Goal: Task Accomplishment & Management: Use online tool/utility

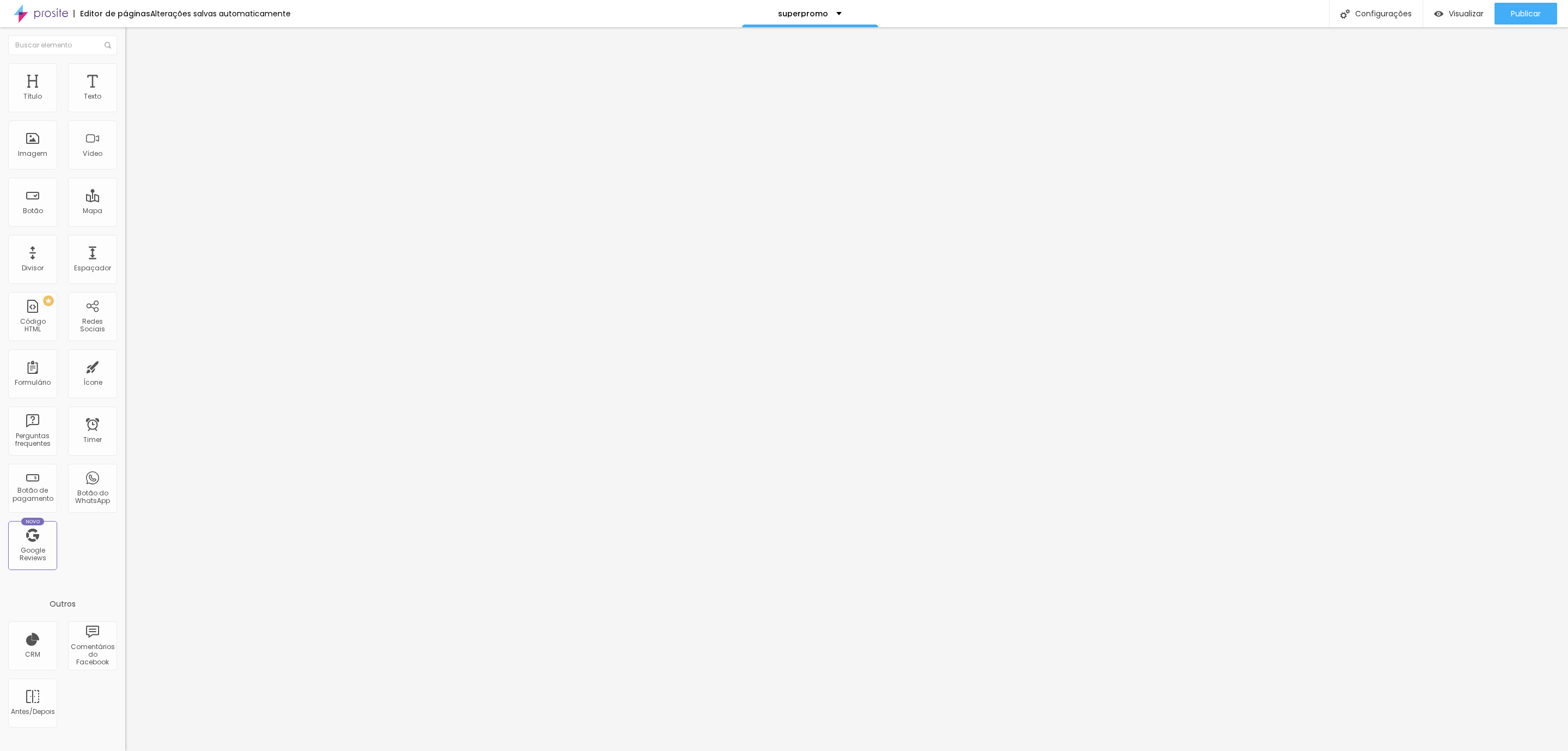
click at [135, 75] on span "Avançado" at bounding box center [153, 70] width 36 height 9
click at [125, 63] on img at bounding box center [130, 68] width 10 height 10
click at [125, 59] on li "Estilo" at bounding box center [188, 58] width 125 height 11
click at [125, 69] on img at bounding box center [130, 68] width 10 height 10
click at [125, 74] on img at bounding box center [130, 79] width 10 height 10
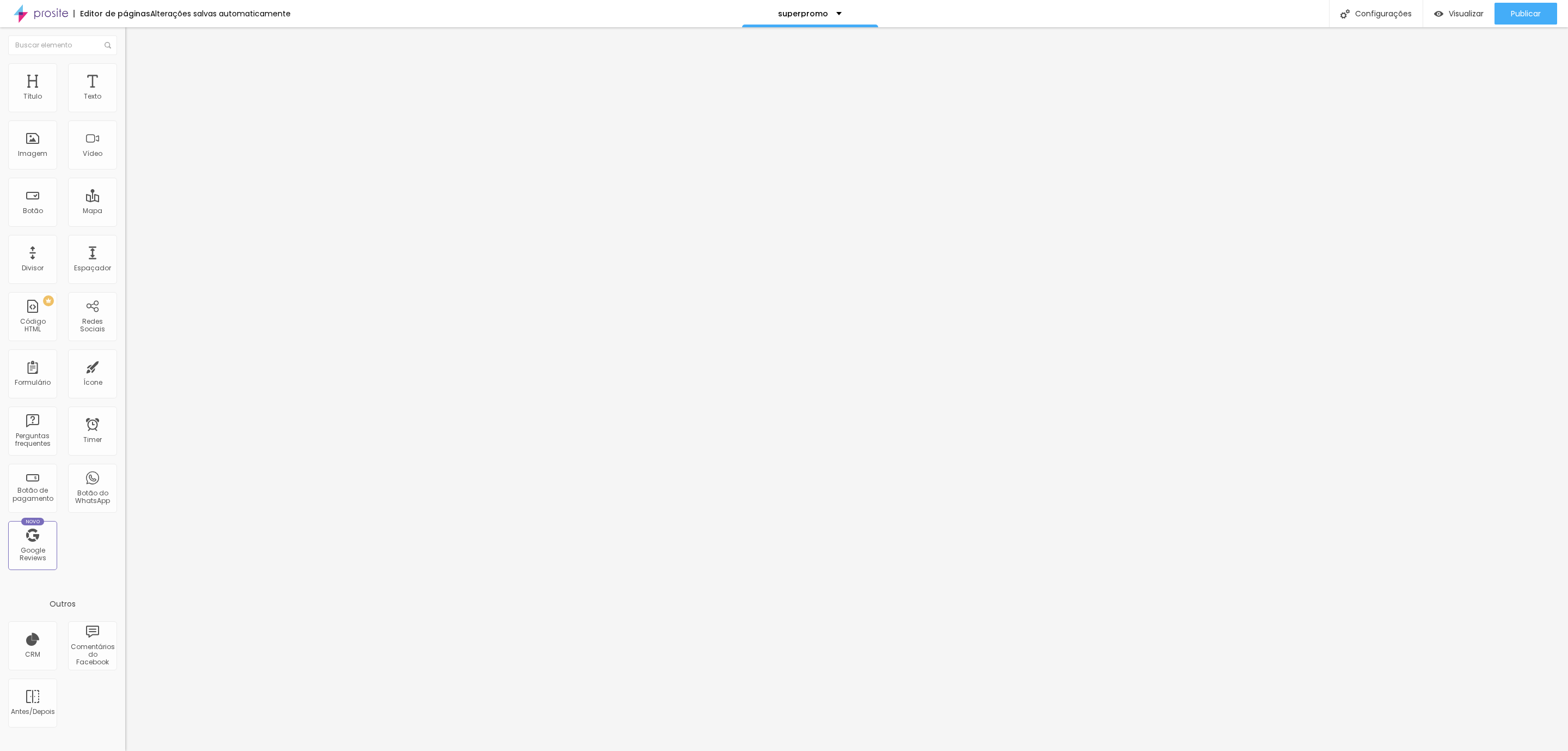
click at [135, 79] on span "Avançado" at bounding box center [153, 81] width 36 height 9
click at [1533, 15] on span "Publicar" at bounding box center [1525, 13] width 30 height 9
click at [1533, 12] on span "Publicar" at bounding box center [1525, 13] width 30 height 9
click at [1514, 15] on span "Publicar" at bounding box center [1525, 13] width 30 height 9
drag, startPoint x: 0, startPoint y: 506, endPoint x: 19, endPoint y: 506, distance: 19.0
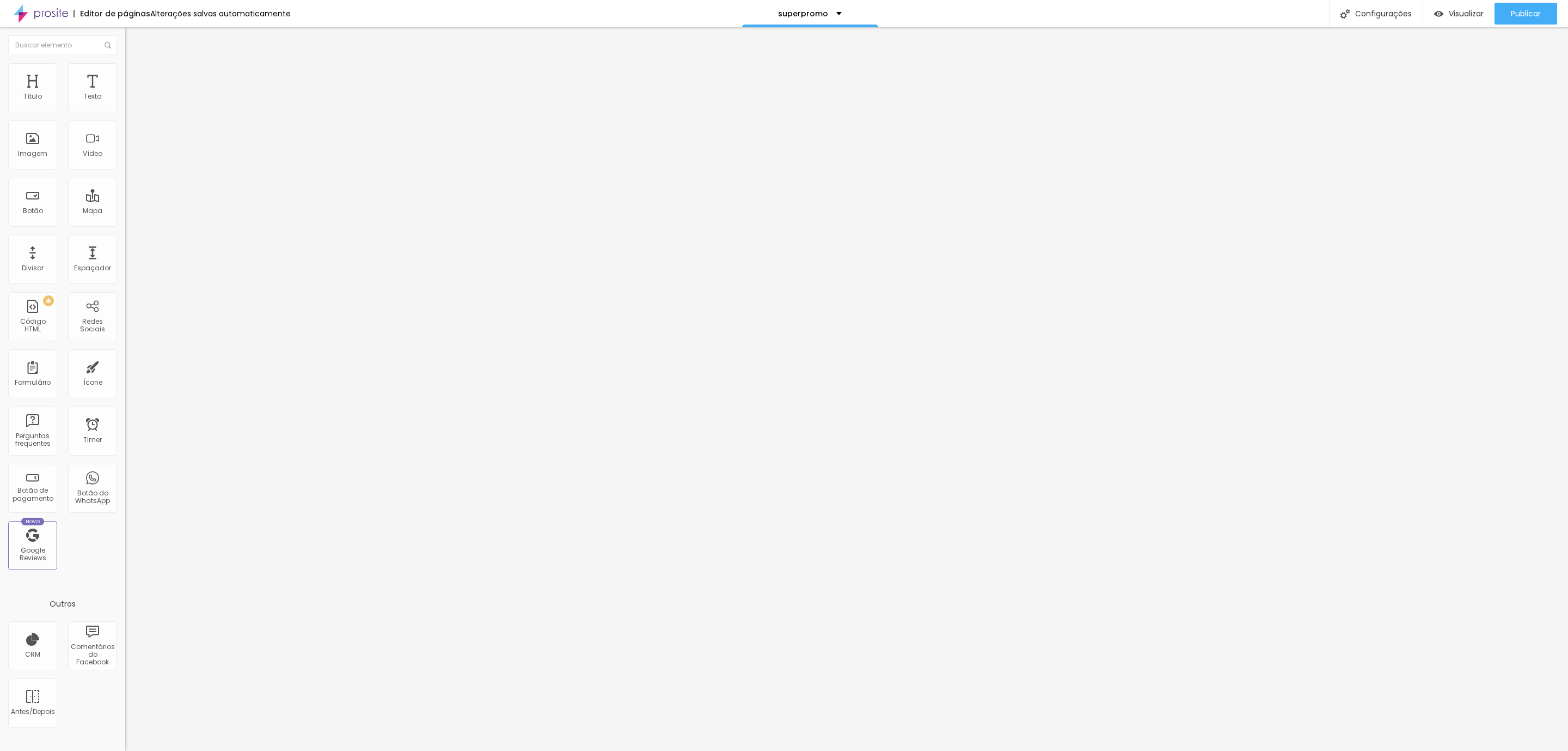
click at [125, 506] on div "Editar Texto Estilo Avançado Tipografia Voltar ao padrão Sombra DESATIVADO Volt…" at bounding box center [188, 389] width 125 height 724
click at [1508, 18] on button "Publicar" at bounding box center [1525, 13] width 63 height 22
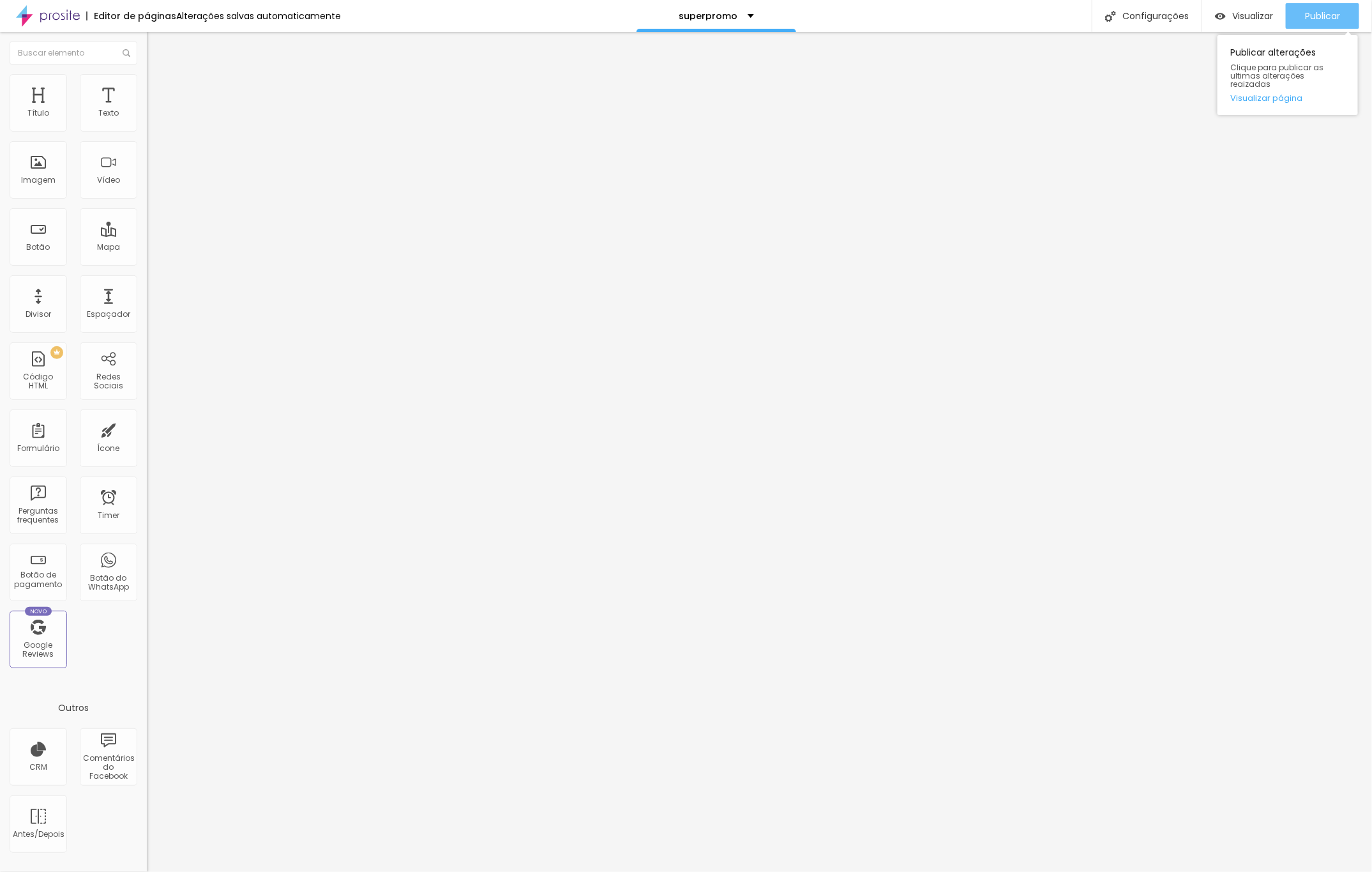
click at [1338, 15] on span "Publicar" at bounding box center [1322, 16] width 35 height 10
click at [147, 76] on img at bounding box center [153, 80] width 11 height 11
type input "14"
type input "26"
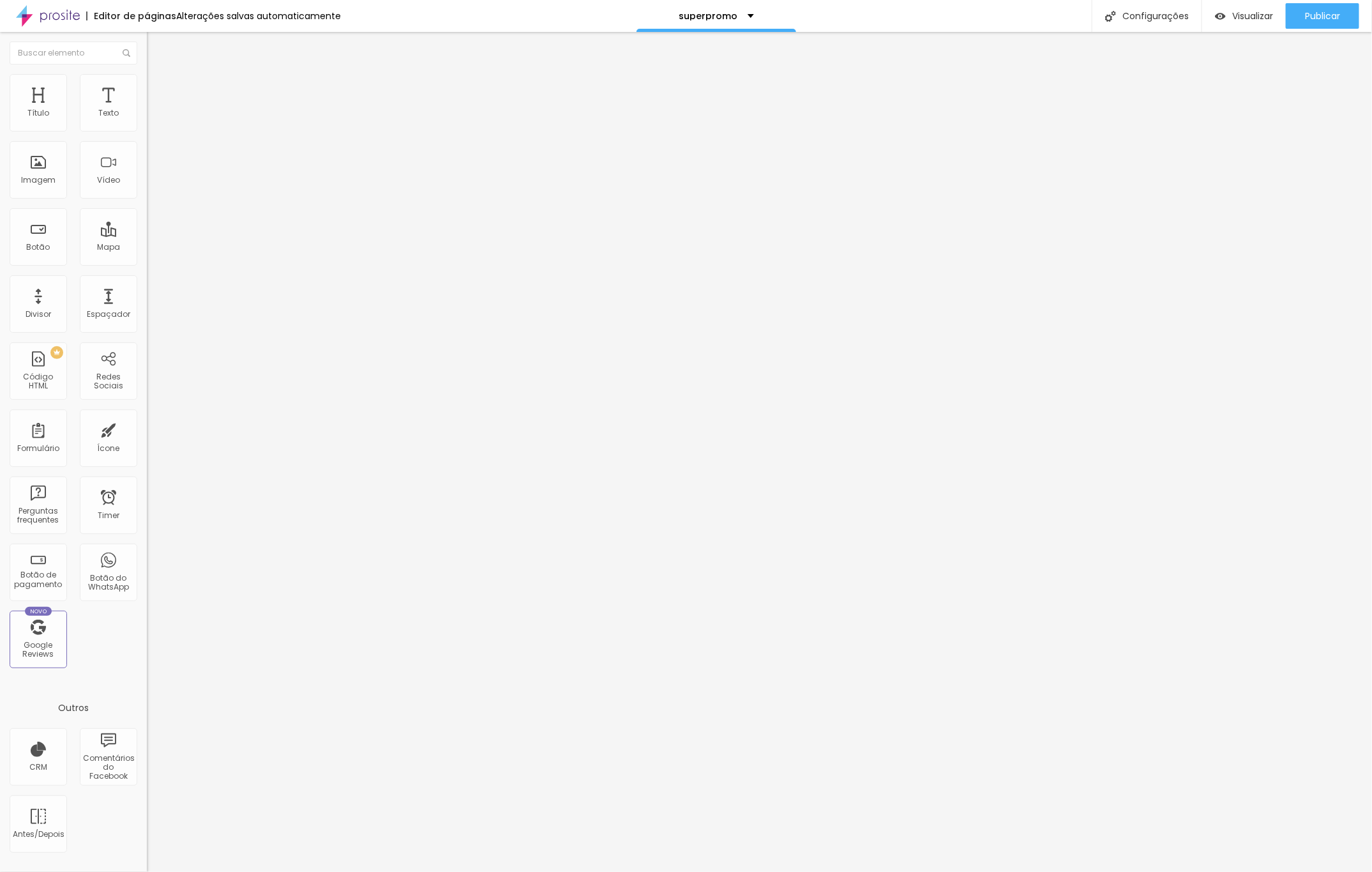
type input "26"
type input "27"
type input "28"
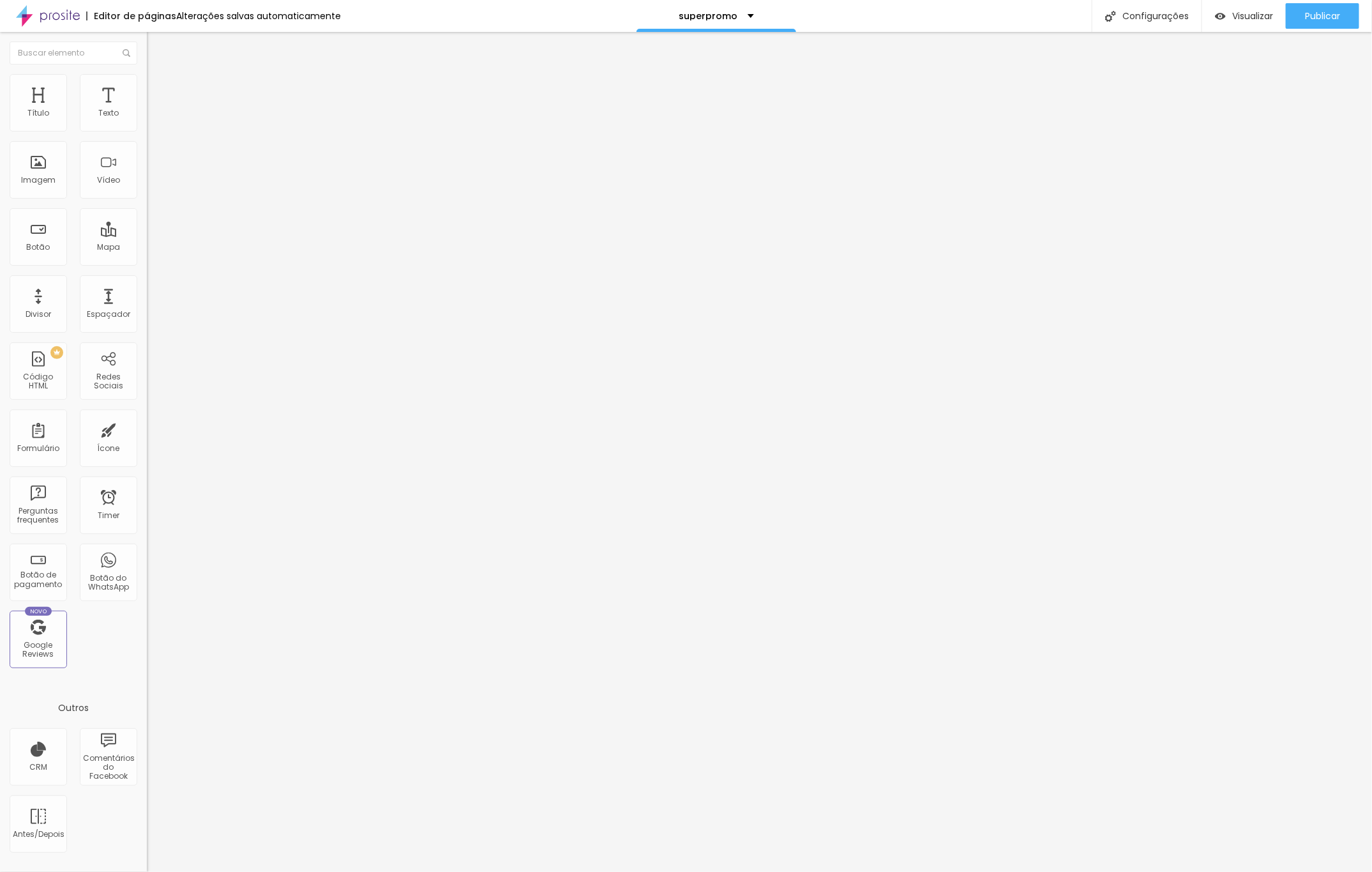
type input "24"
type input "23"
type input "22"
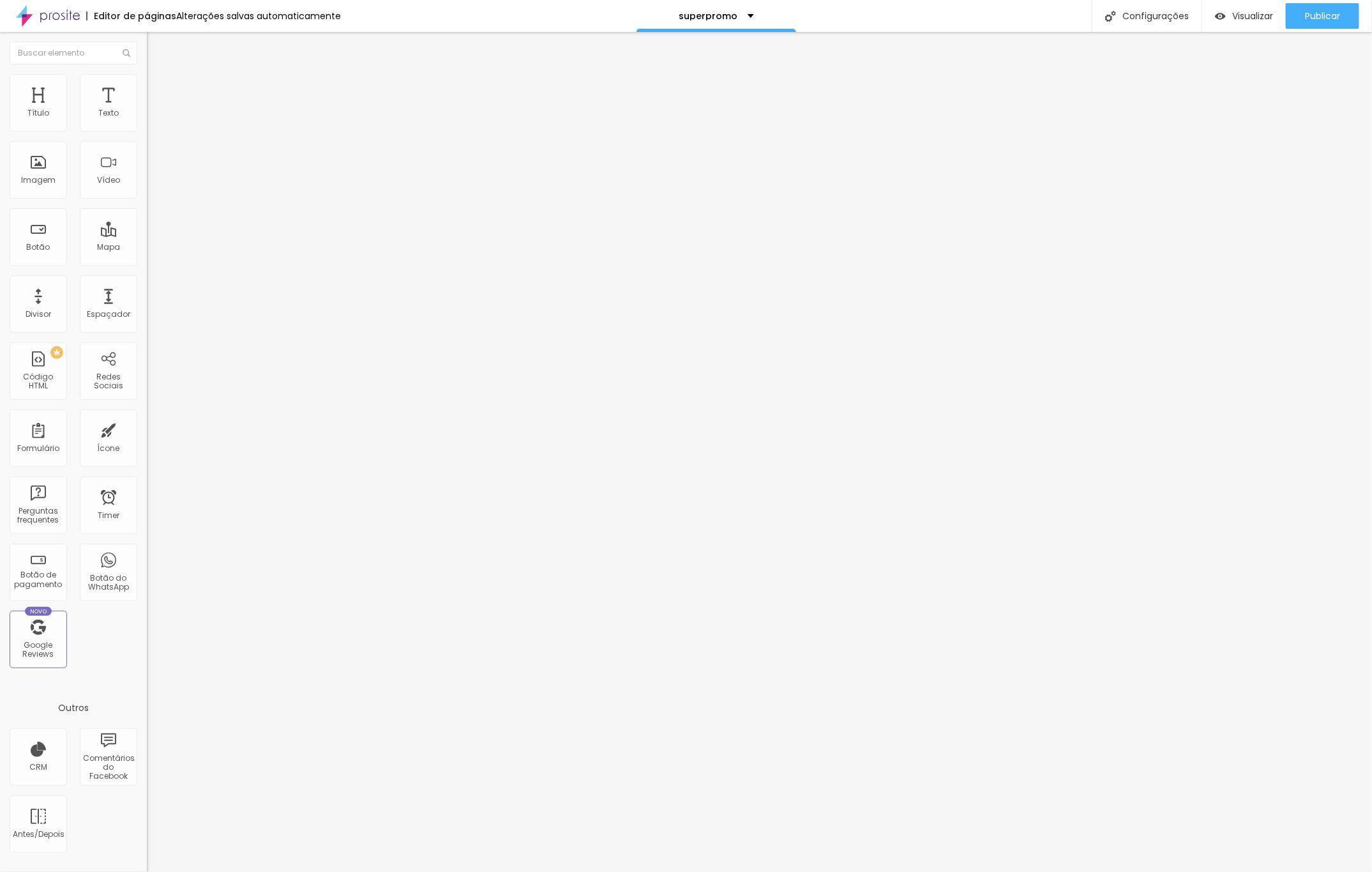
type input "22"
type input "19"
type input "18"
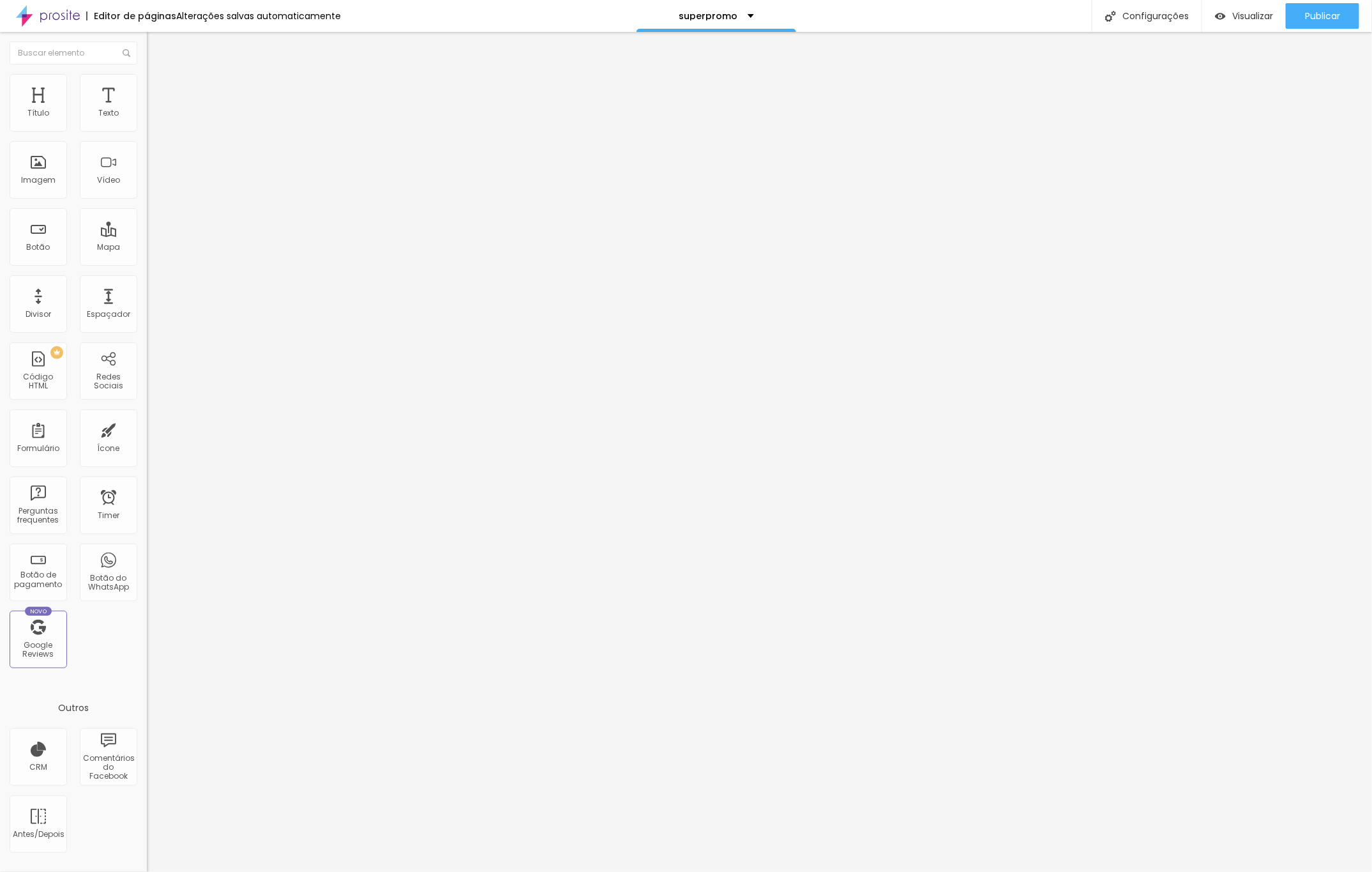
type input "17"
type input "13"
type input "9"
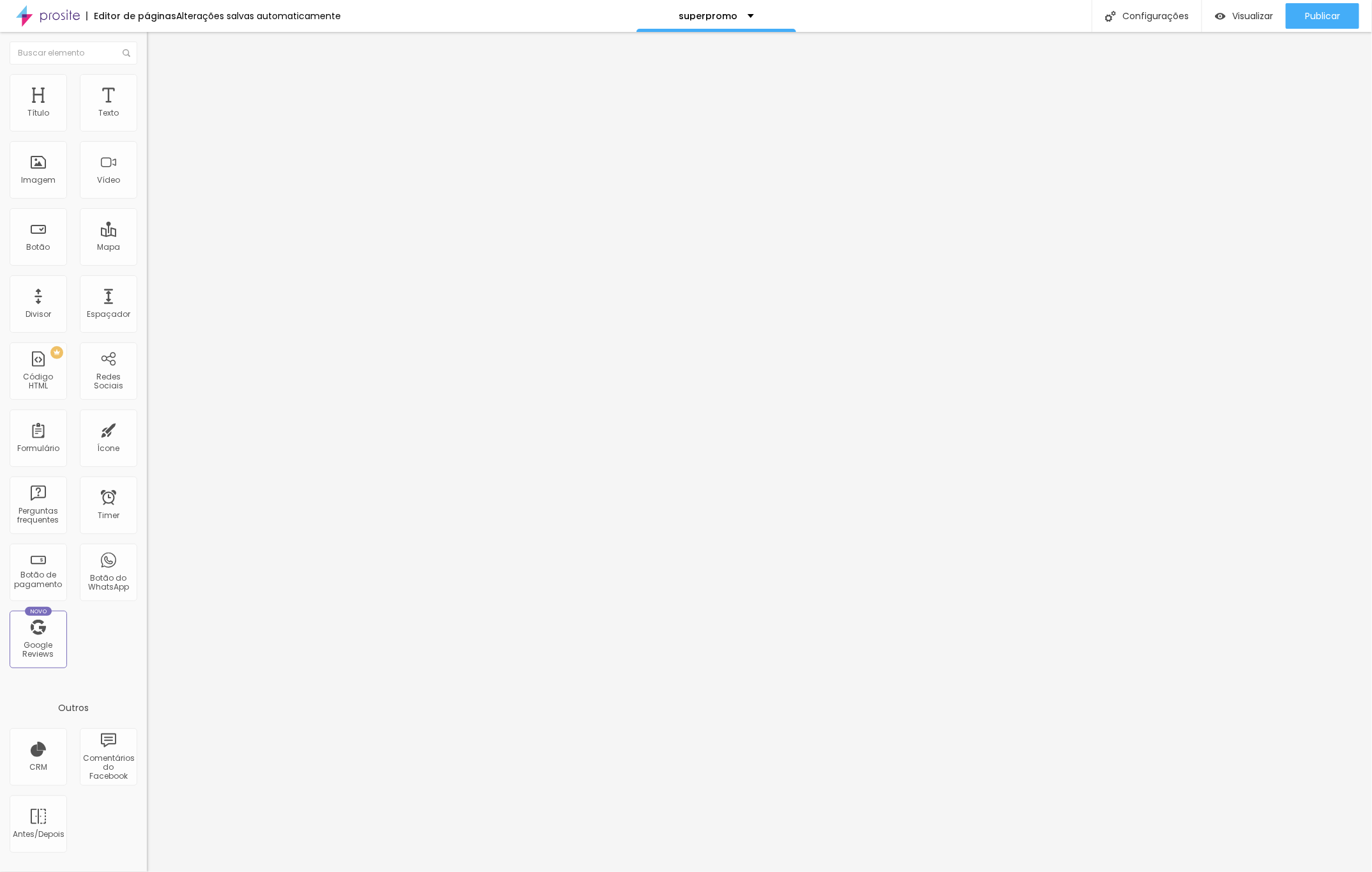
type input "9"
type input "6"
type input "2"
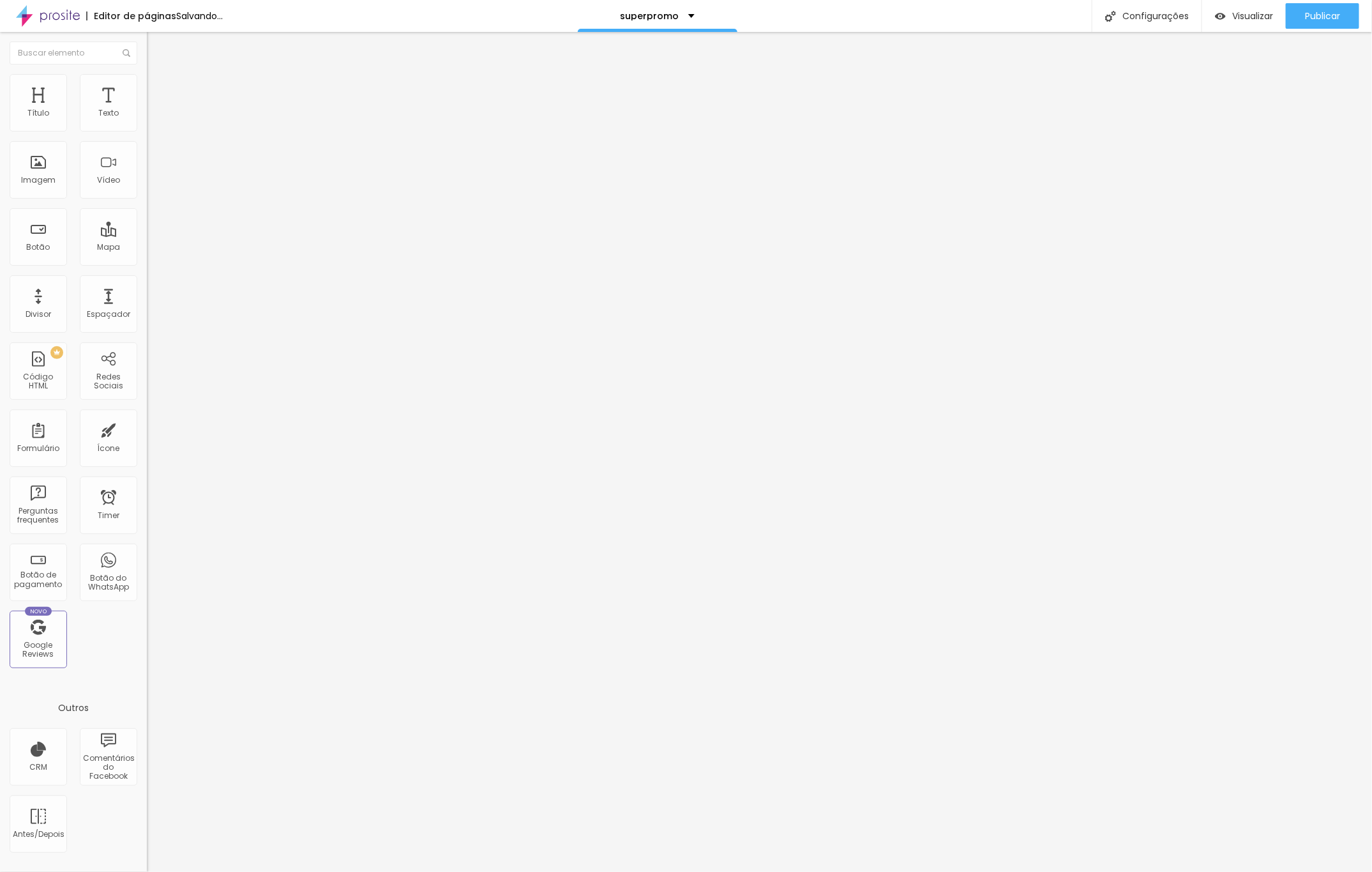
type input "1"
type input "0"
drag, startPoint x: 37, startPoint y: 130, endPoint x: 23, endPoint y: 129, distance: 14.0
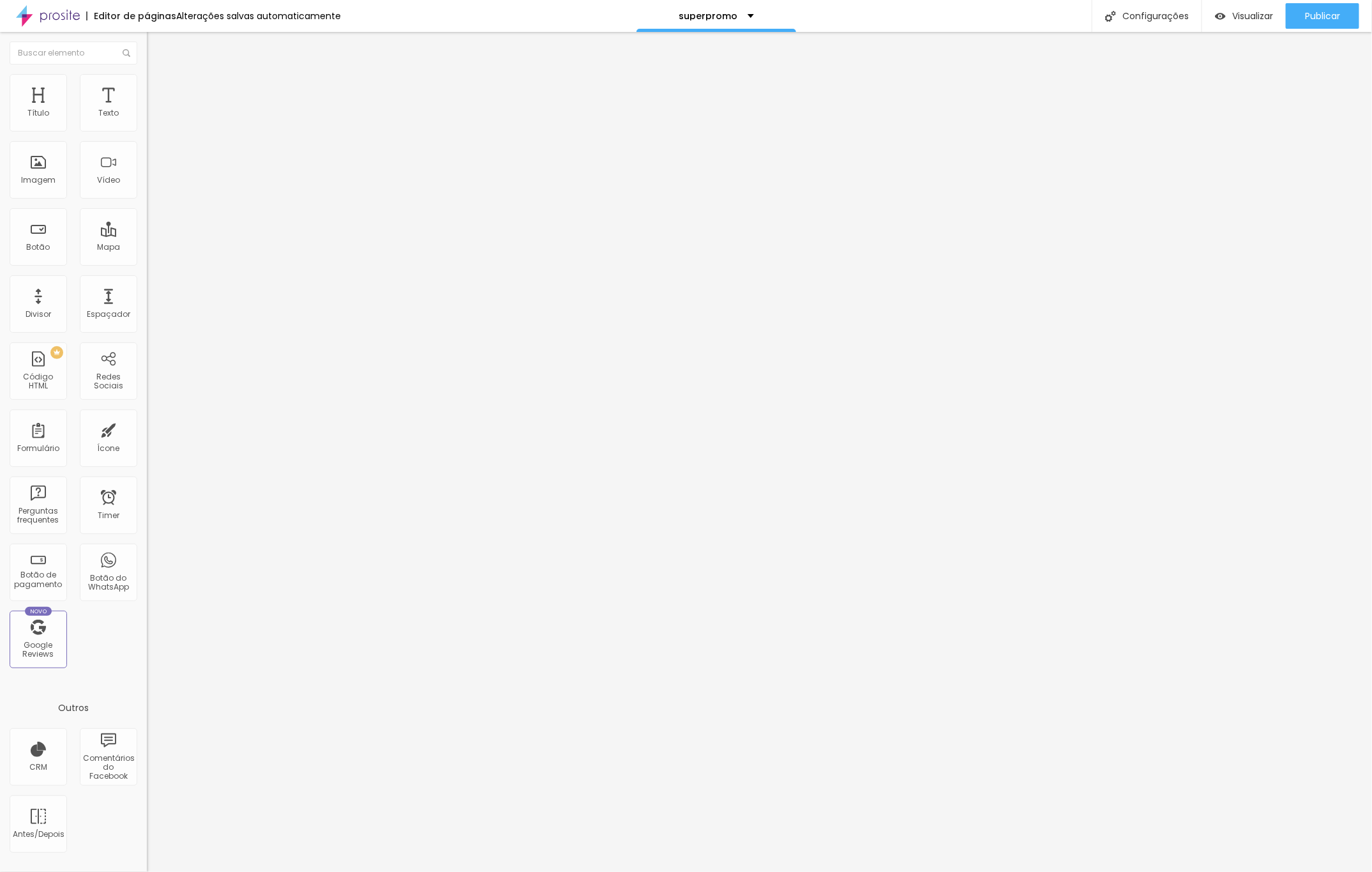
type input "0"
click at [147, 235] on input "range" at bounding box center [188, 240] width 82 height 10
type input "17"
type input "18"
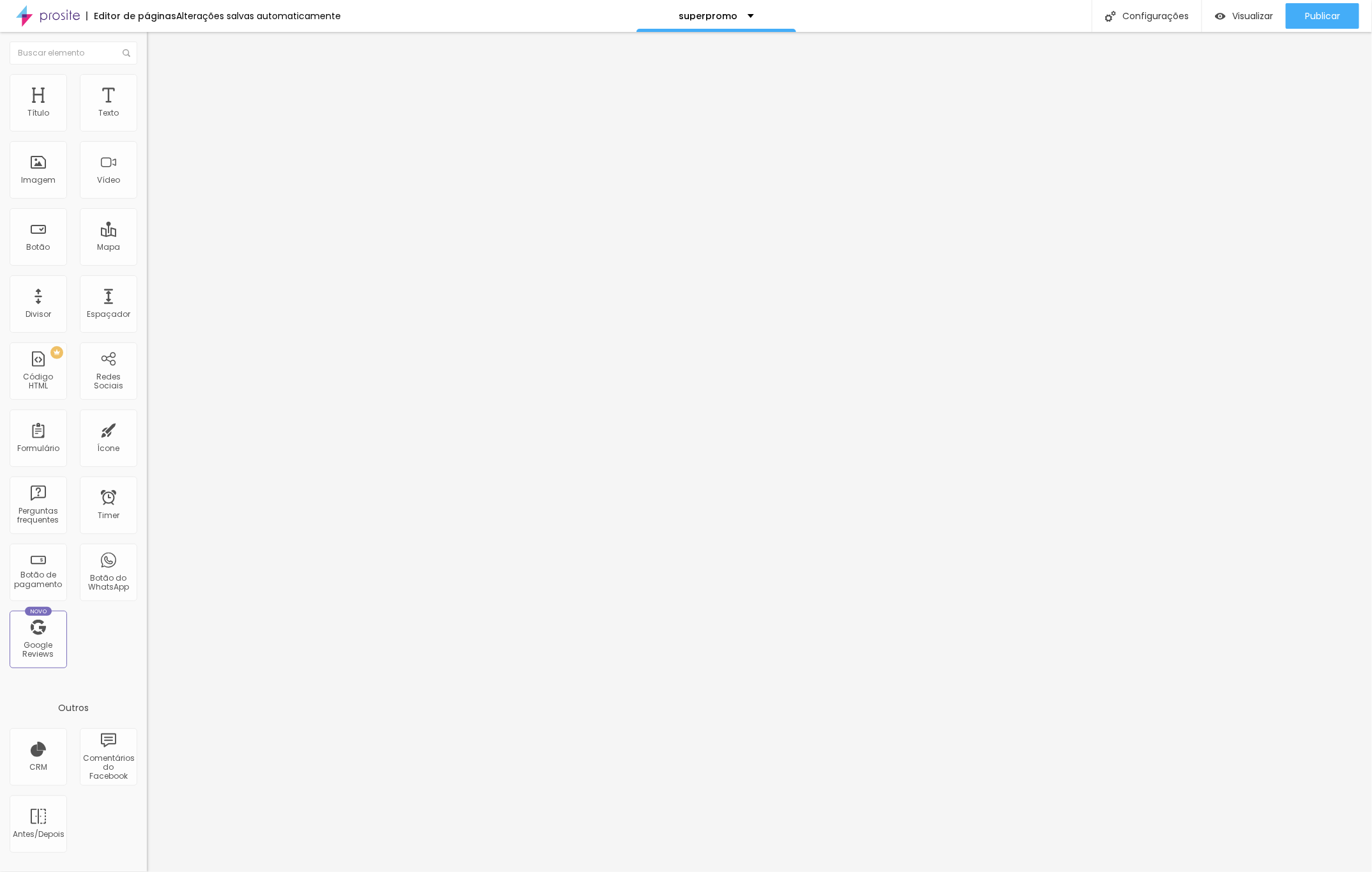
type input "18"
type input "19"
type input "28"
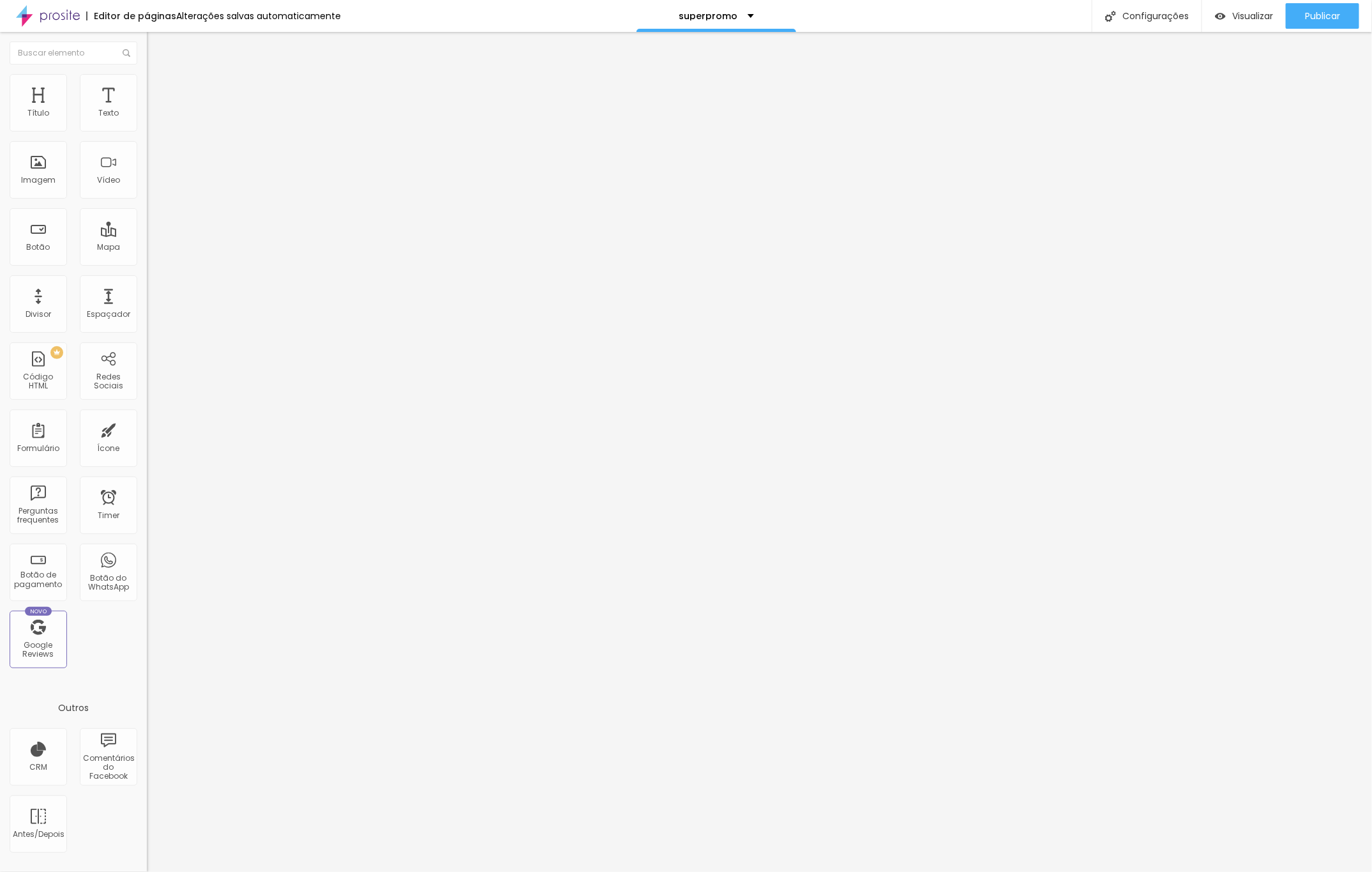
type input "29"
type input "30"
type input "32"
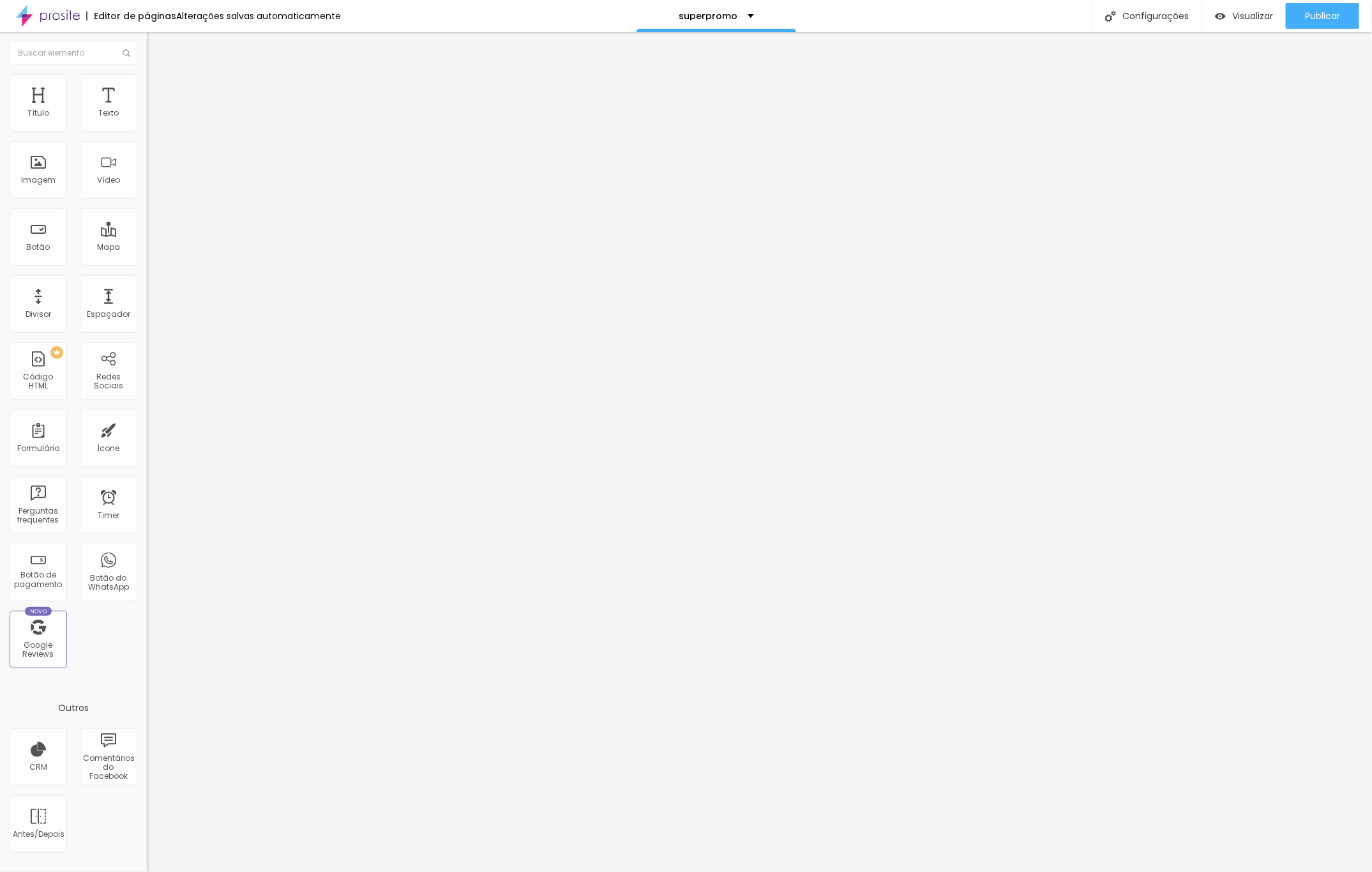
type input "32"
type input "33"
type input "34"
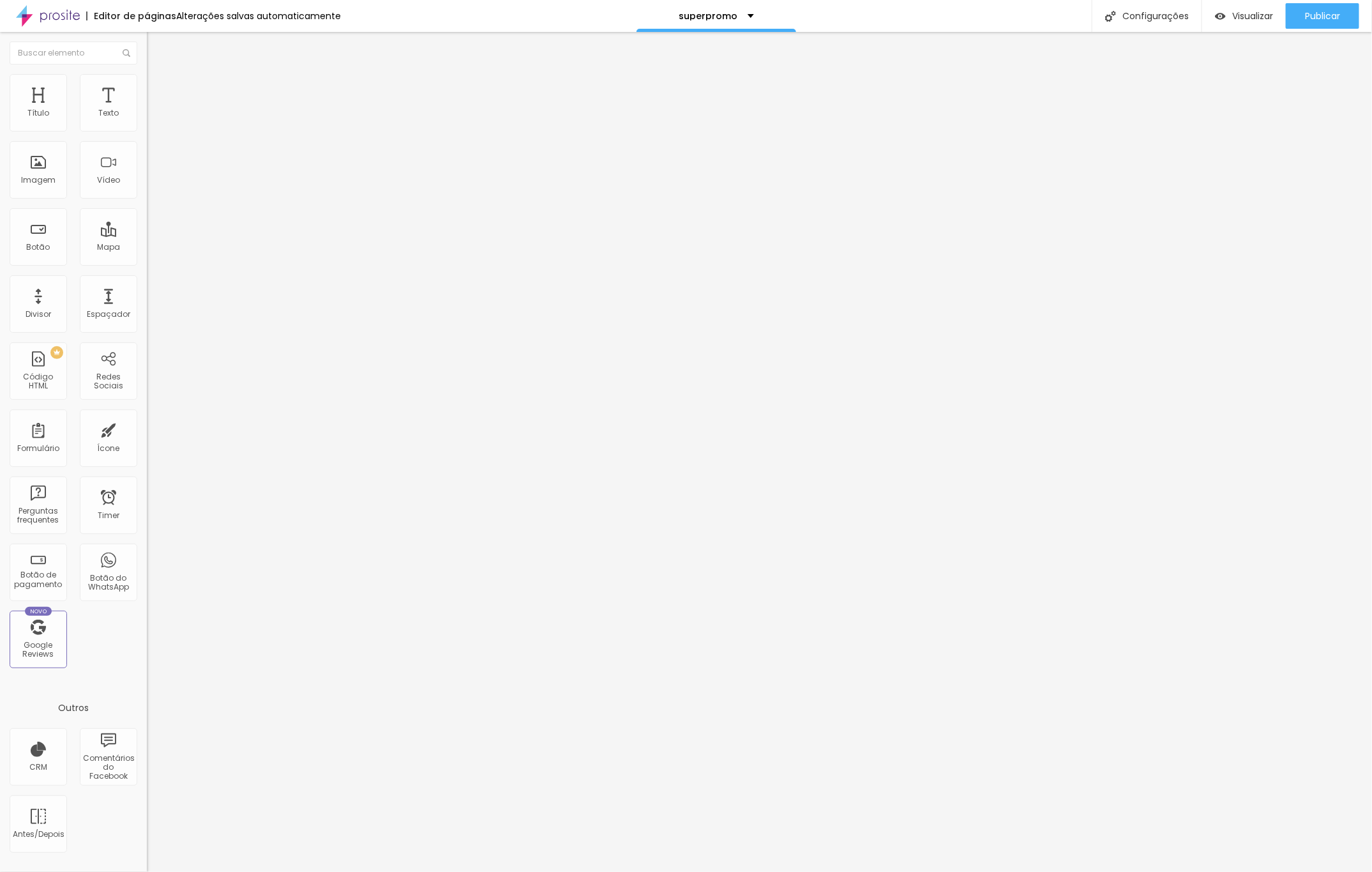
type input "35"
type input "39"
type input "40"
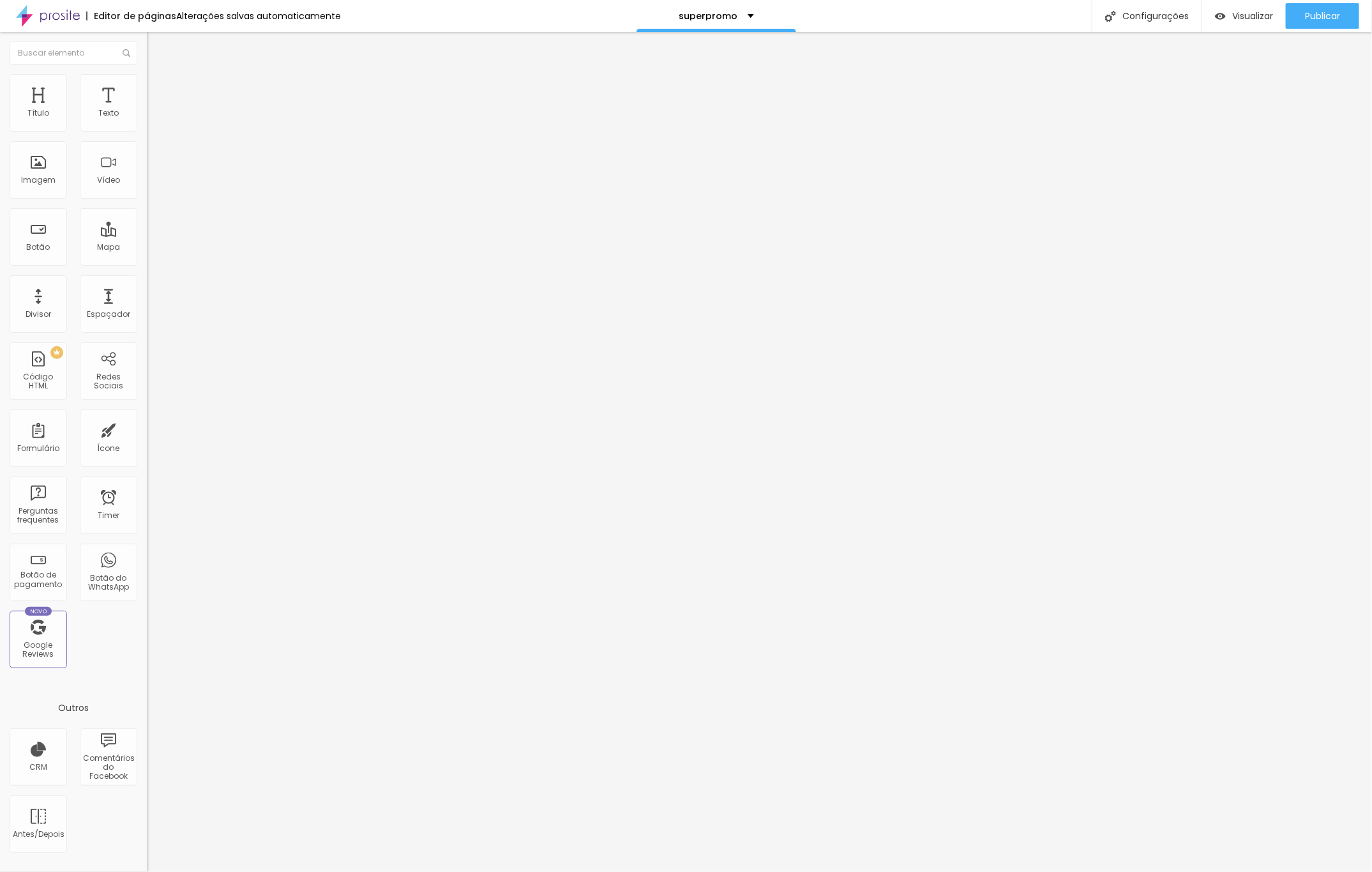
type input "40"
type input "42"
type input "43"
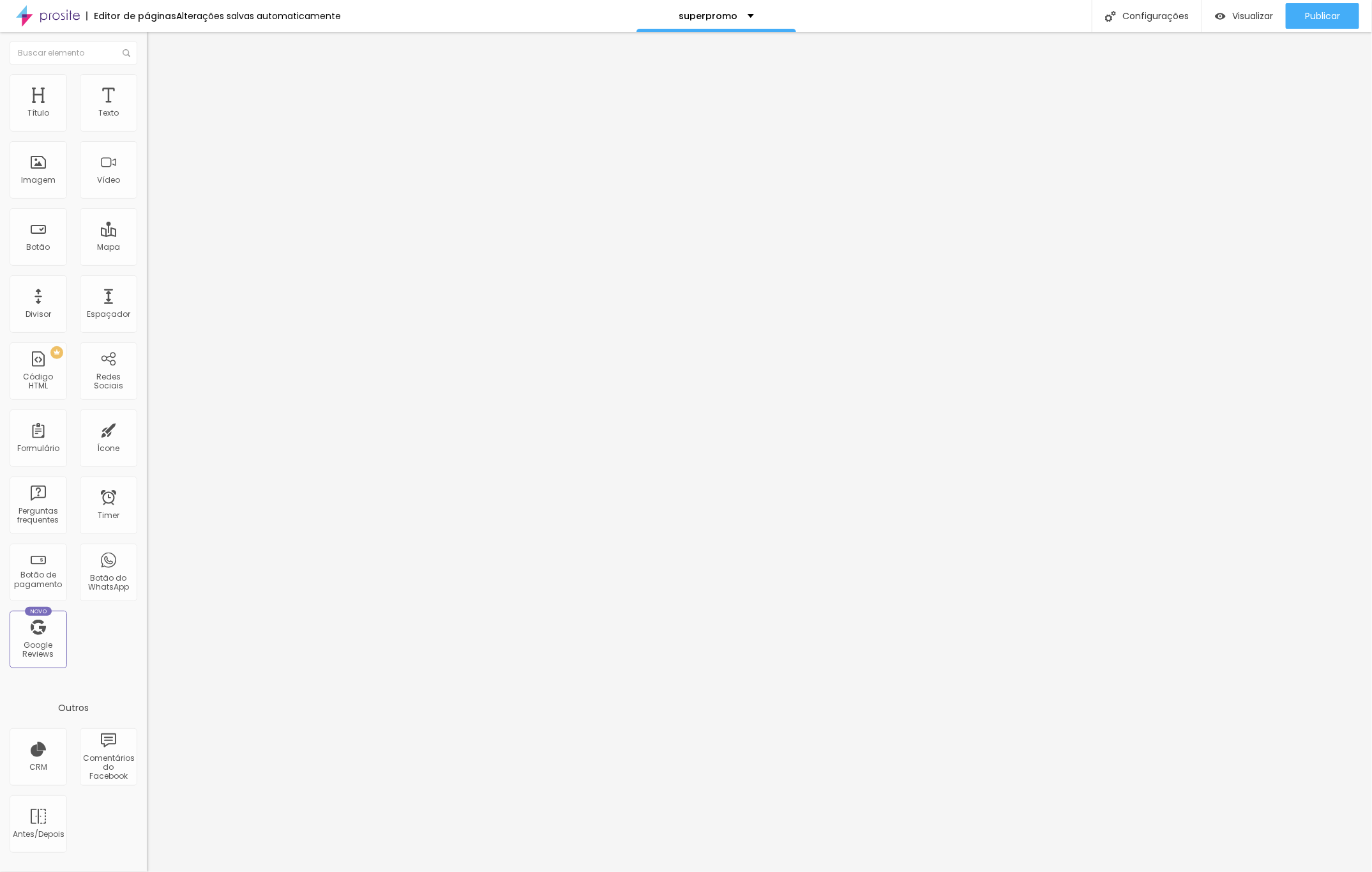
type input "54"
type input "55"
type input "56"
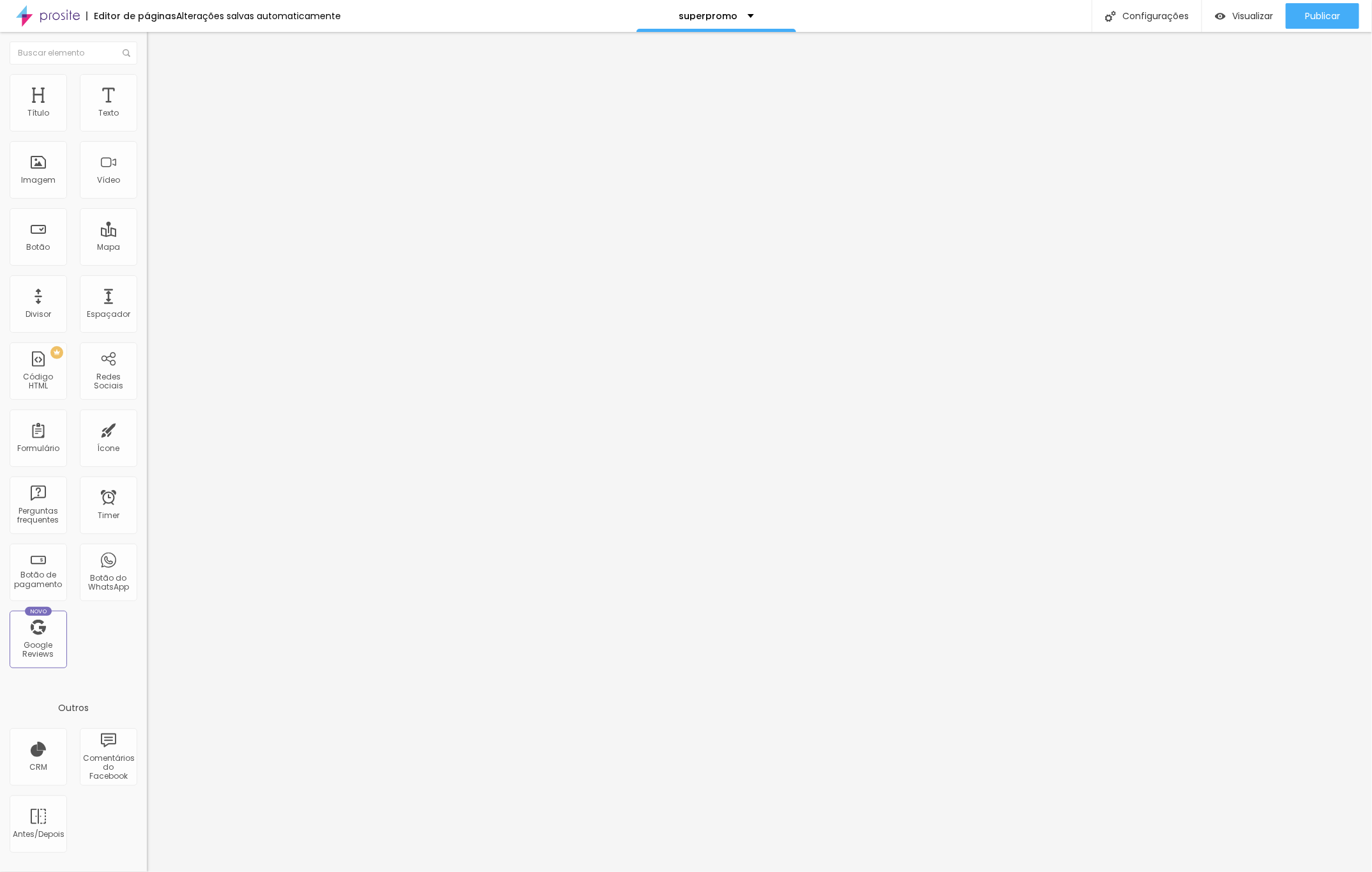
type input "56"
type input "59"
type input "66"
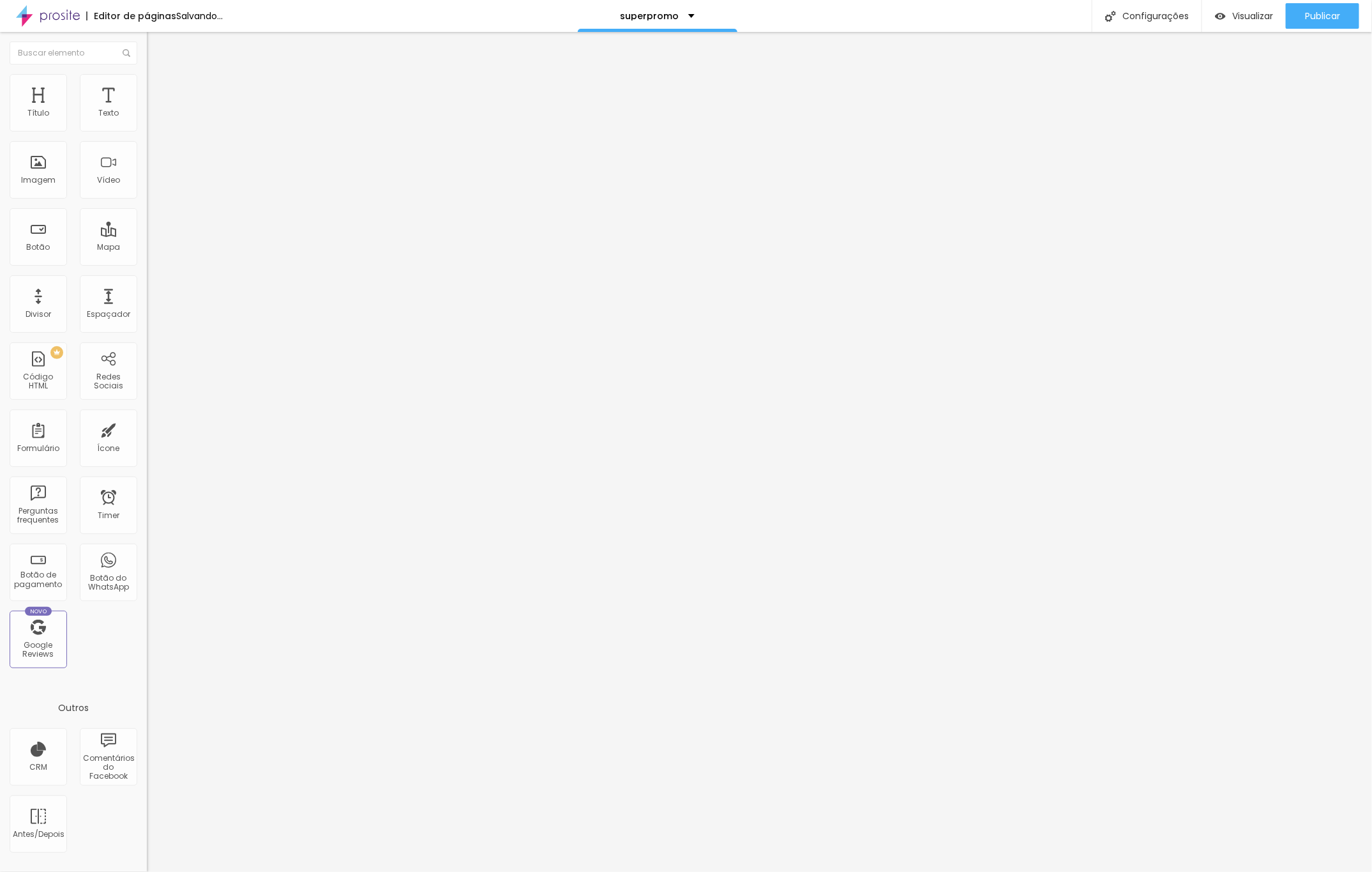
type input "69"
type input "59"
type input "48"
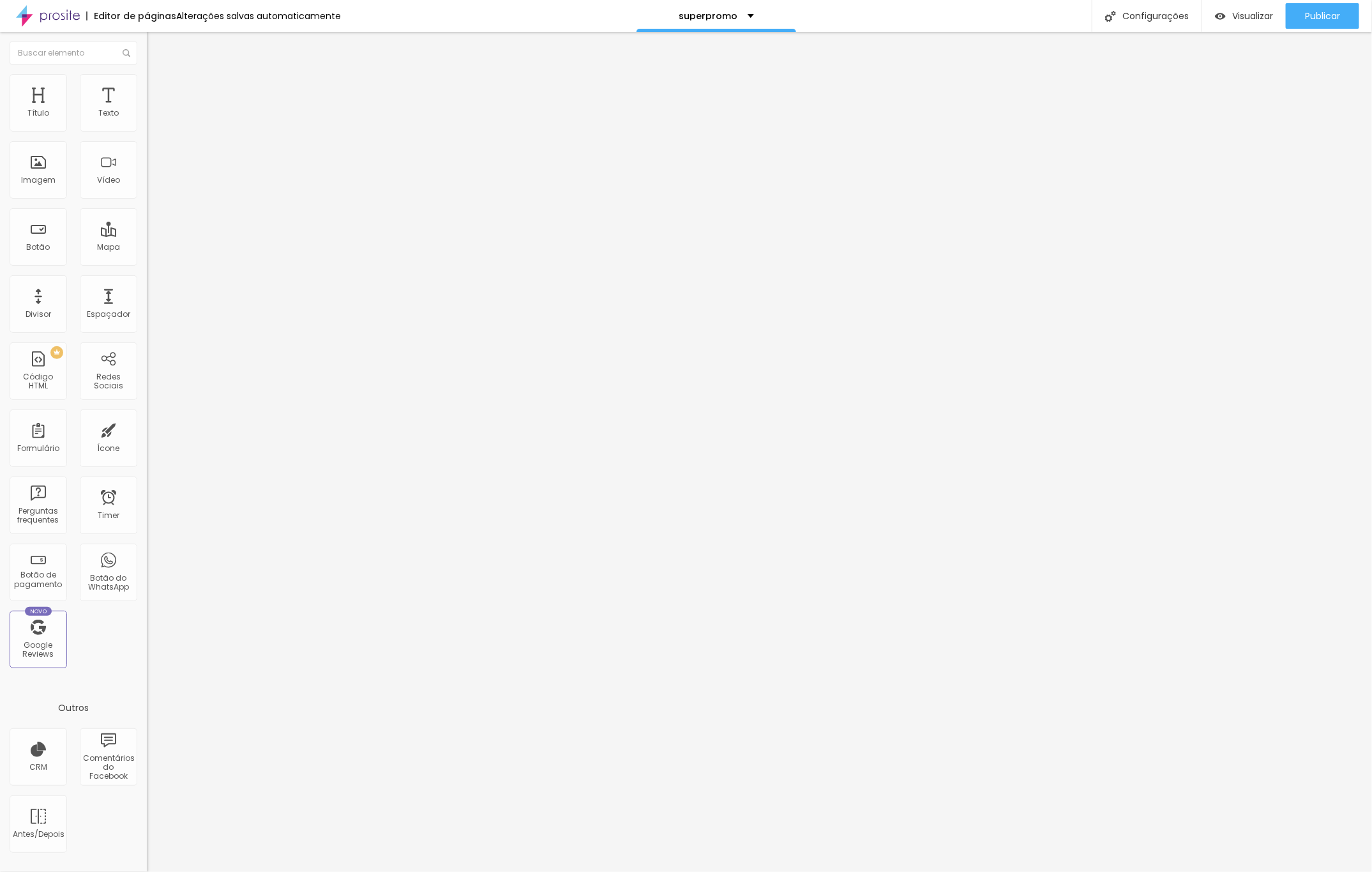
type input "48"
type input "43"
type input "39"
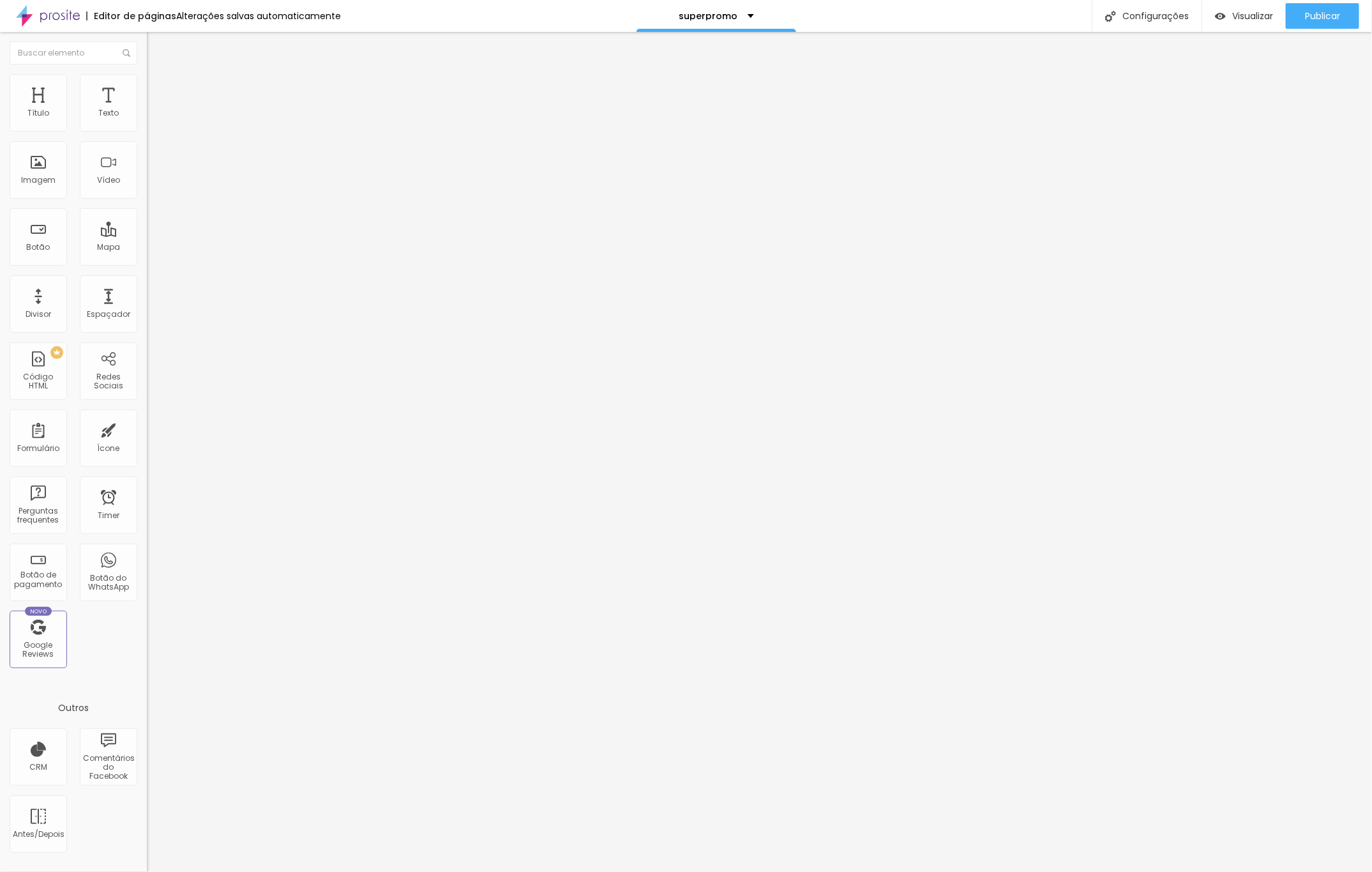
type input "37"
type input "35"
type input "34"
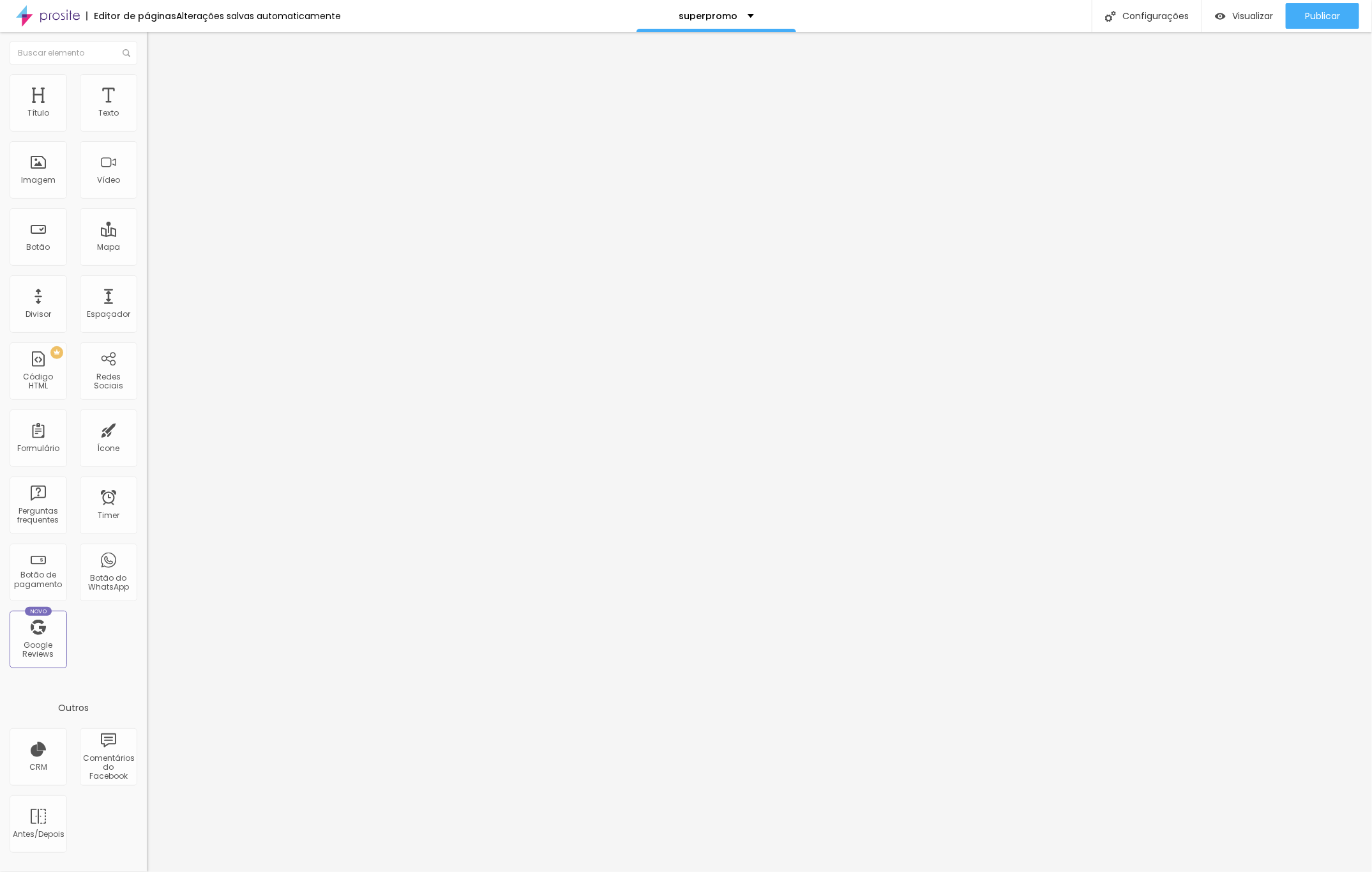
type input "34"
type input "30"
type input "29"
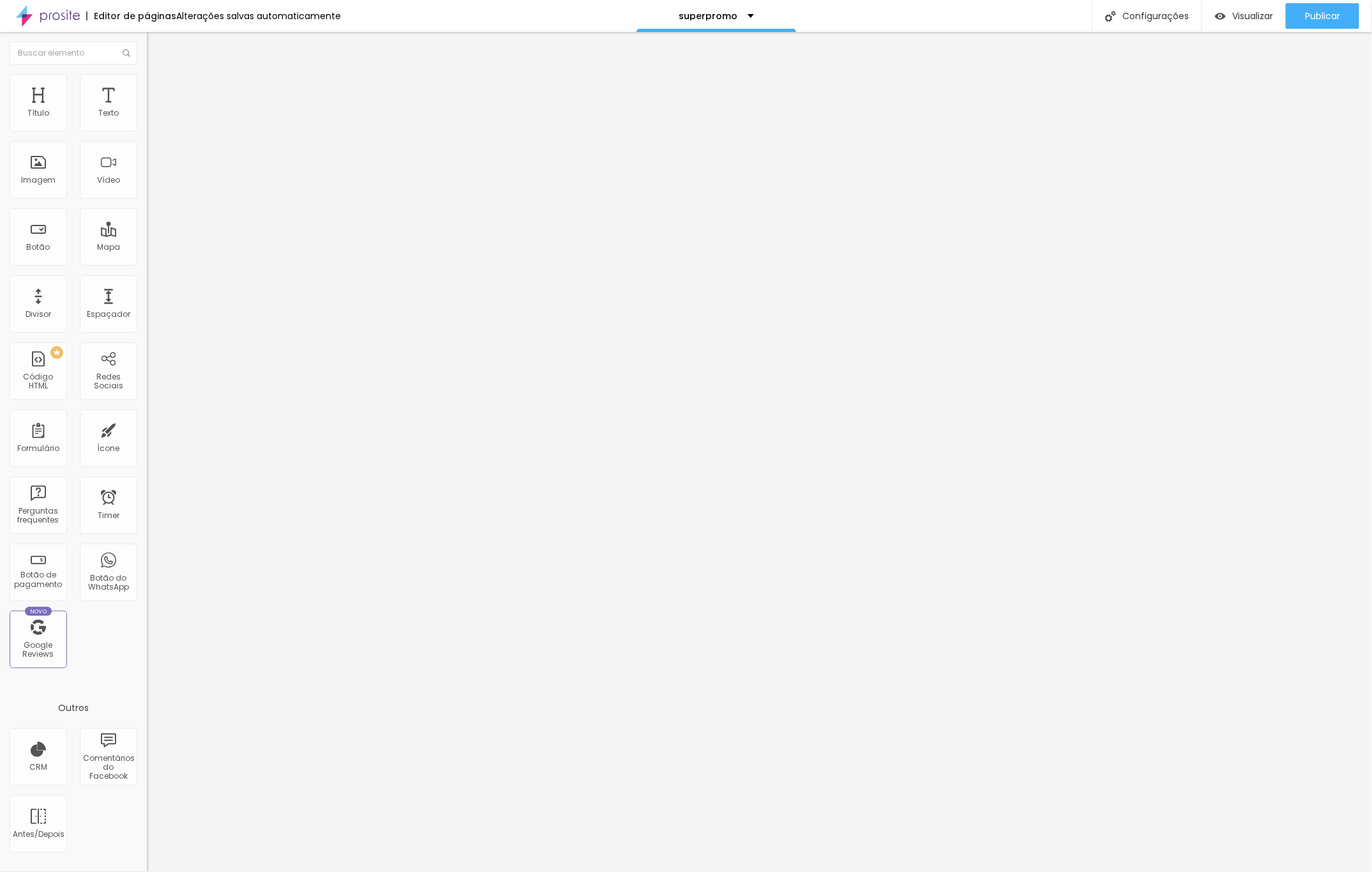
type input "28"
type input "27"
type input "26"
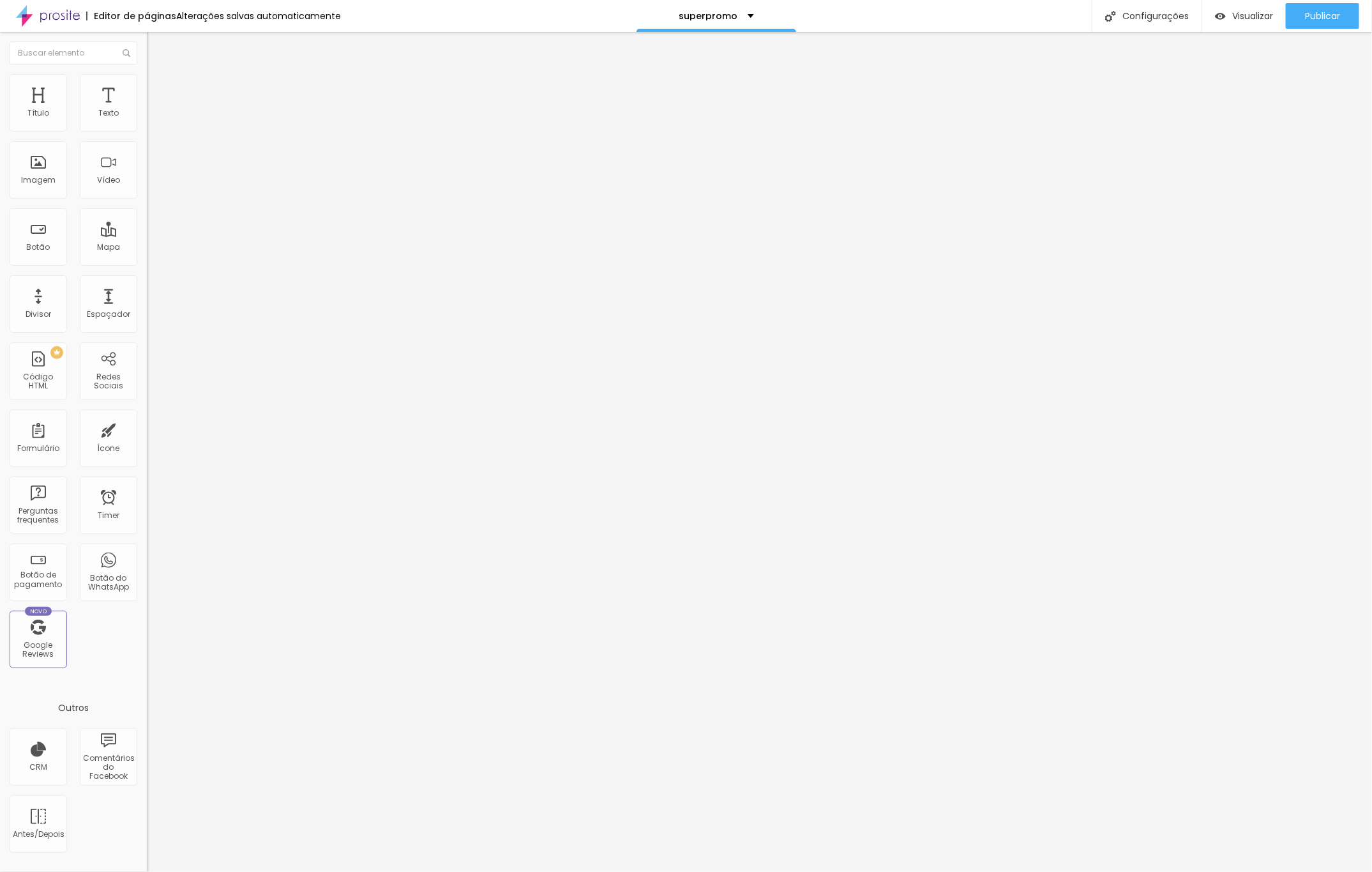
type input "26"
type input "24"
type input "22"
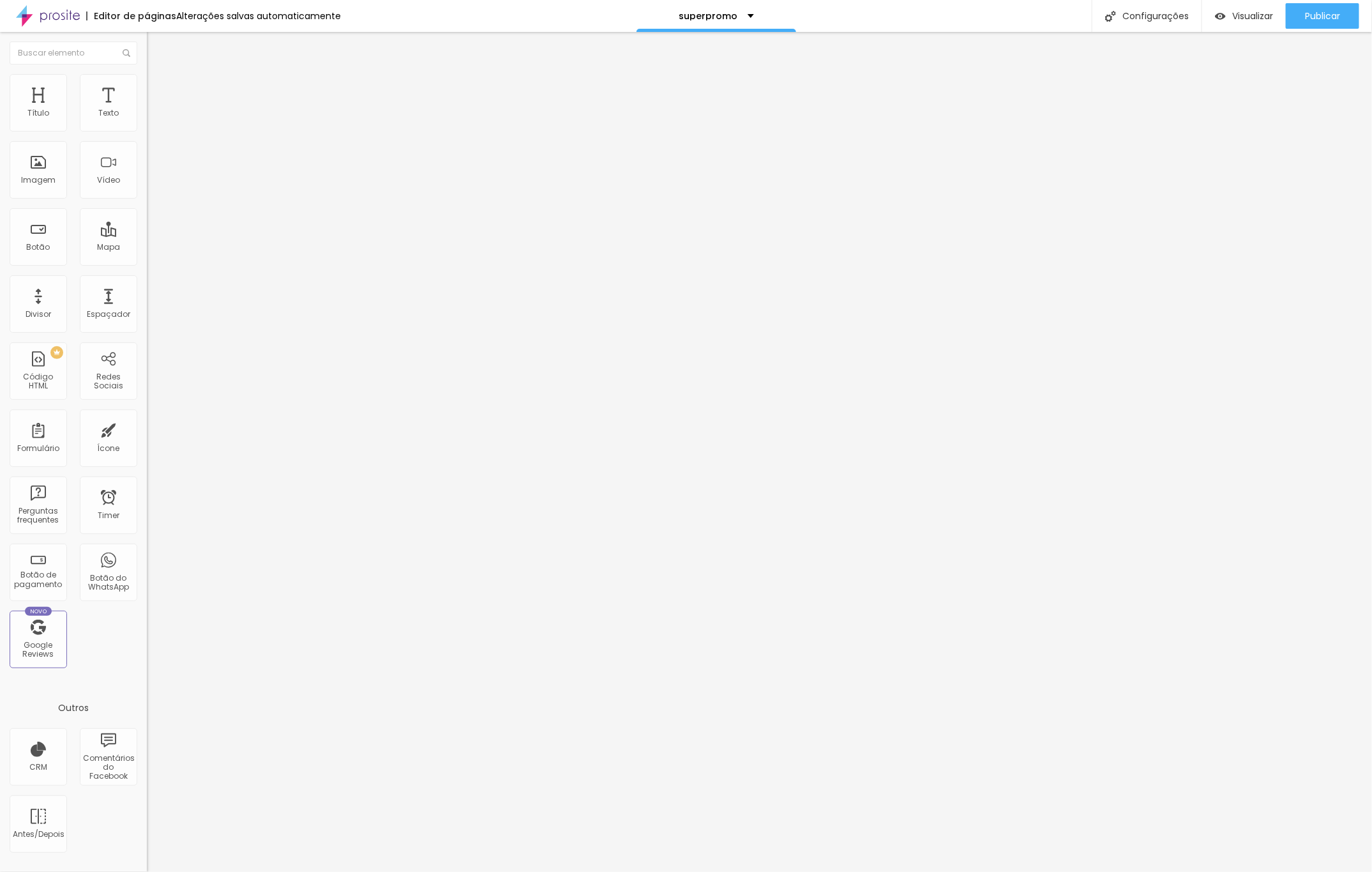
type input "21"
type input "19"
type input "18"
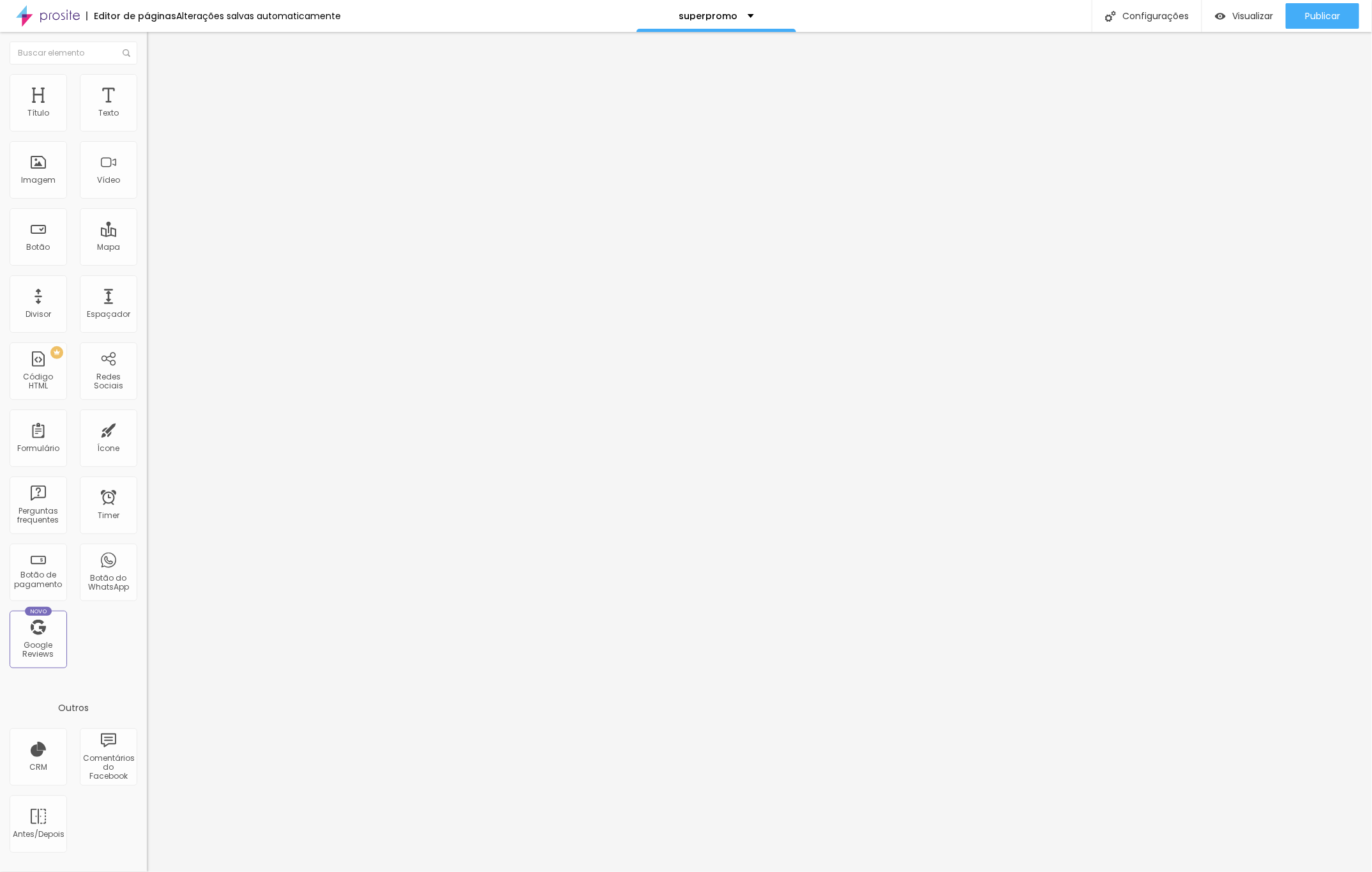
type input "18"
type input "16"
drag, startPoint x: 35, startPoint y: 155, endPoint x: 42, endPoint y: 161, distance: 9.2
type input "16"
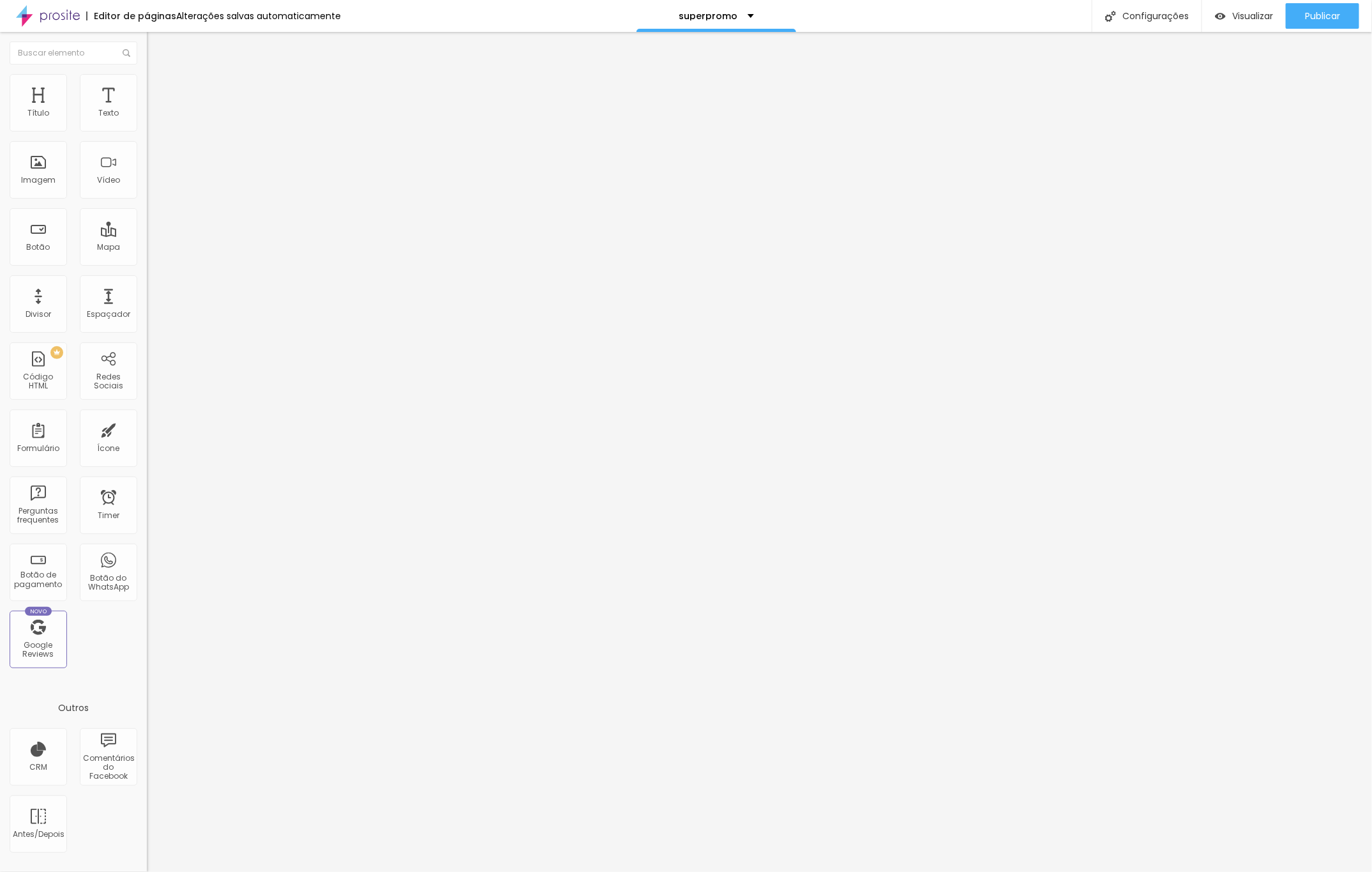
click at [147, 416] on input "range" at bounding box center [188, 421] width 82 height 10
click at [1337, 14] on span "Publicar" at bounding box center [1322, 16] width 35 height 10
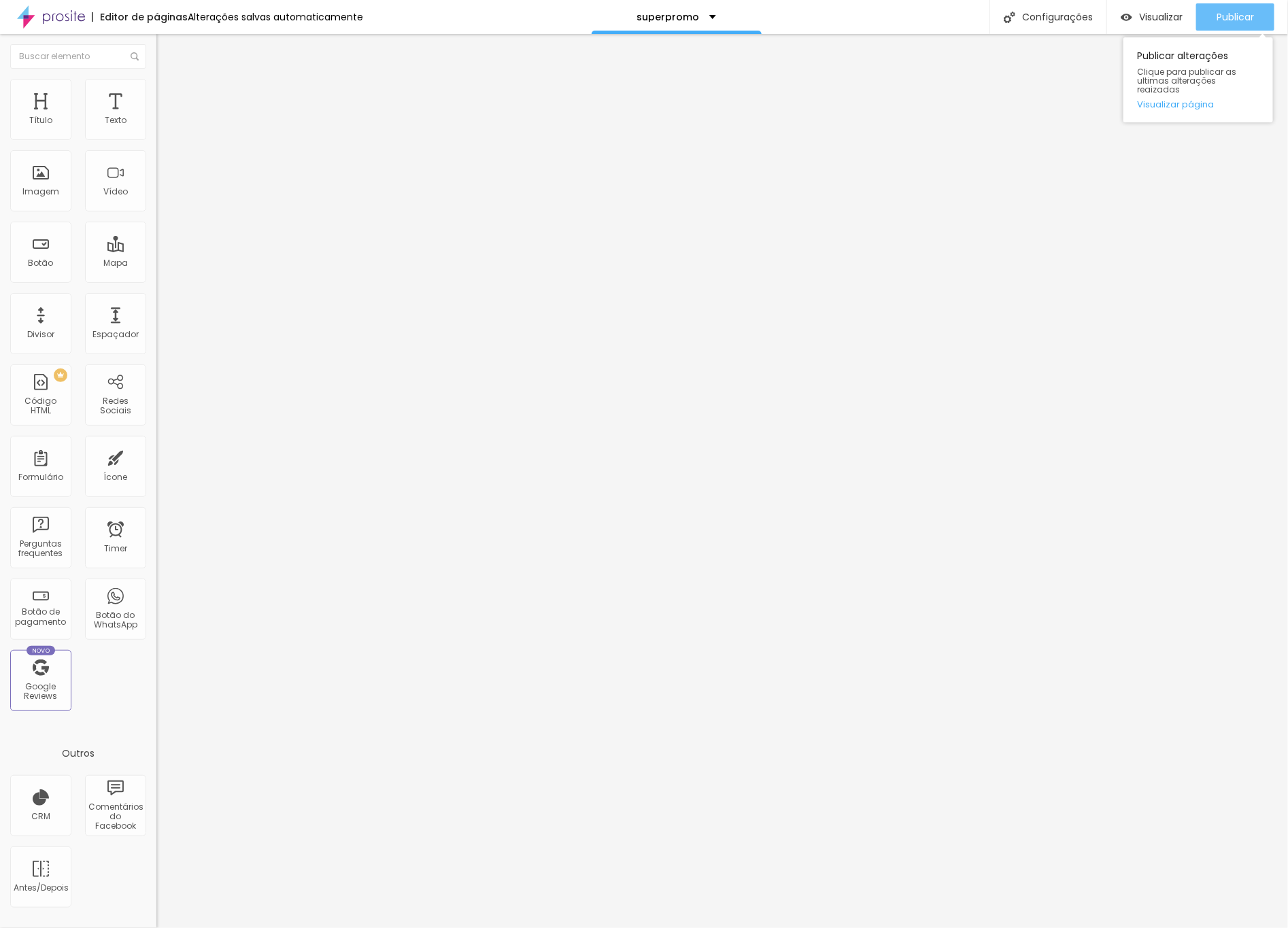
click at [1210, 19] on button "Publicar" at bounding box center [1235, 17] width 78 height 27
click at [1169, 11] on span "Visualizar" at bounding box center [1148, 17] width 43 height 11
